Goal: Information Seeking & Learning: Learn about a topic

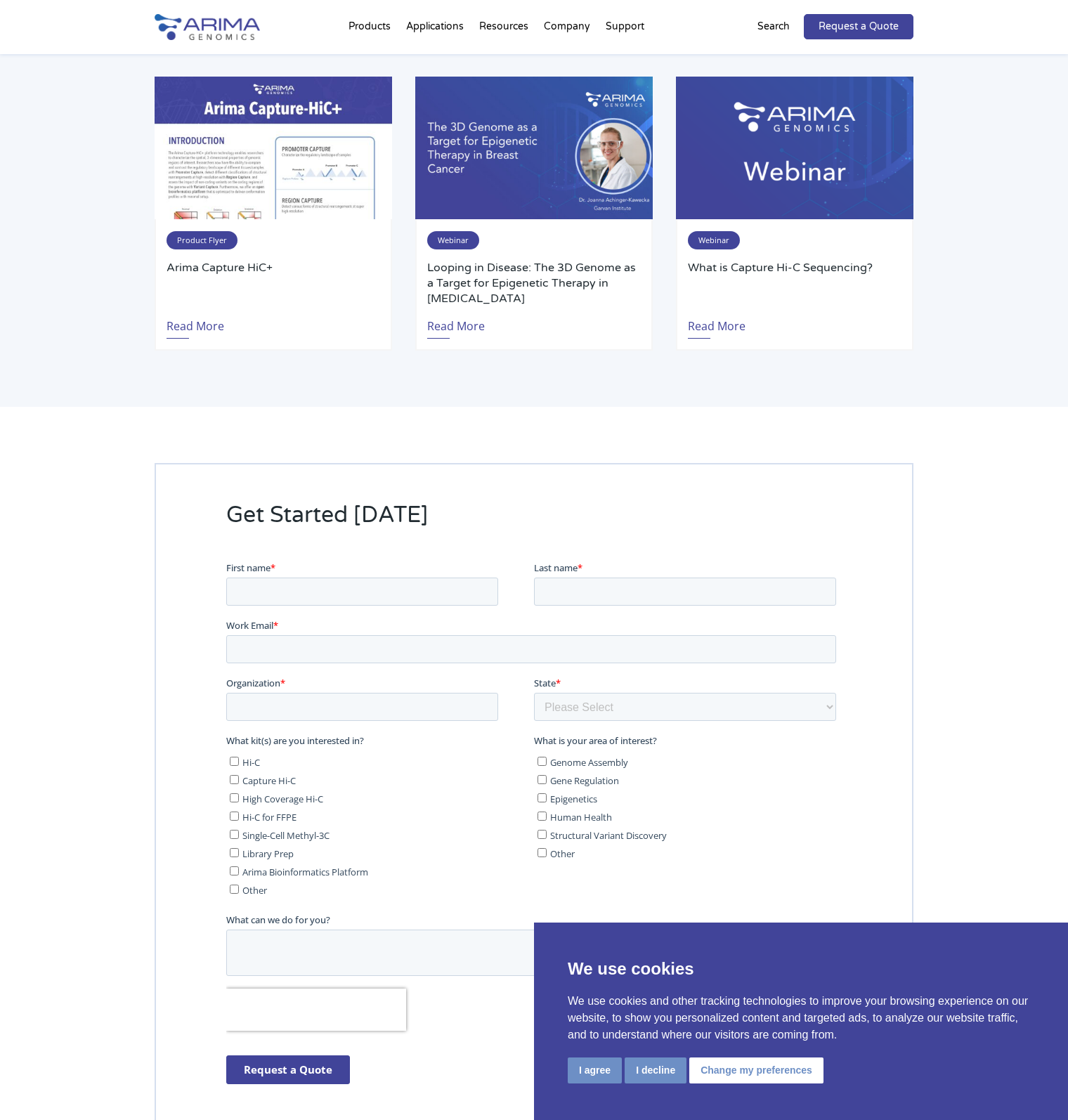
scroll to position [2293, 0]
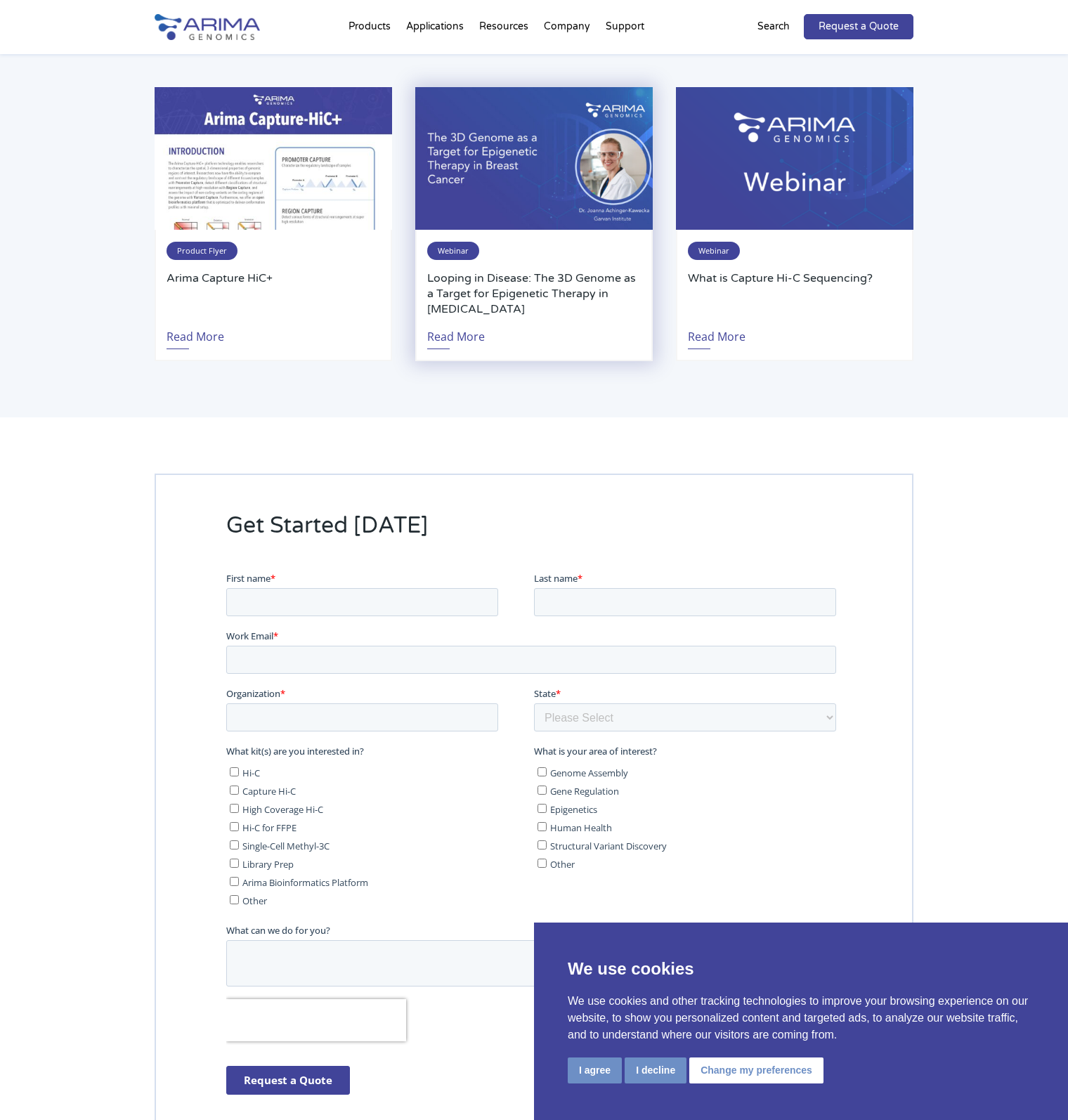
click at [544, 249] on div "Webinar Looping in Disease: The 3D Genome as a Target for Epigenetic Therapy in…" at bounding box center [534, 296] width 238 height 132
click at [538, 271] on h3 "Looping in Disease: The 3D Genome as a Target for Epigenetic Therapy in [MEDICA…" at bounding box center [534, 293] width 214 height 46
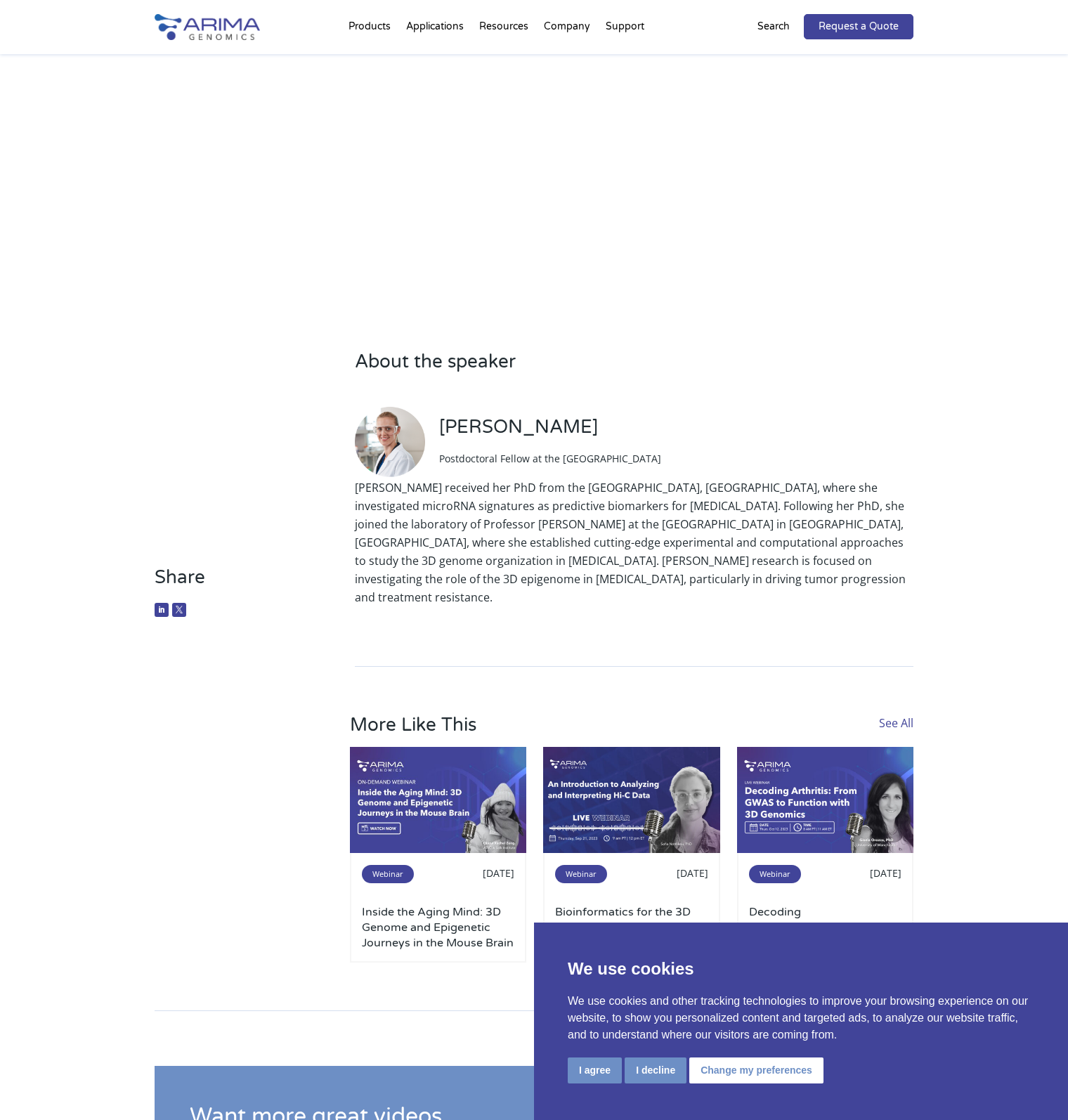
scroll to position [515, 0]
drag, startPoint x: 702, startPoint y: 410, endPoint x: 470, endPoint y: 416, distance: 232.1
click at [470, 416] on div "Dr. Joanna Achinger-Kawecka Postdoctoral Fellow at the Garvan Institute" at bounding box center [634, 440] width 559 height 74
copy h3 "Joanna Achinger-Kawecka"
